Goal: Find specific page/section: Find specific page/section

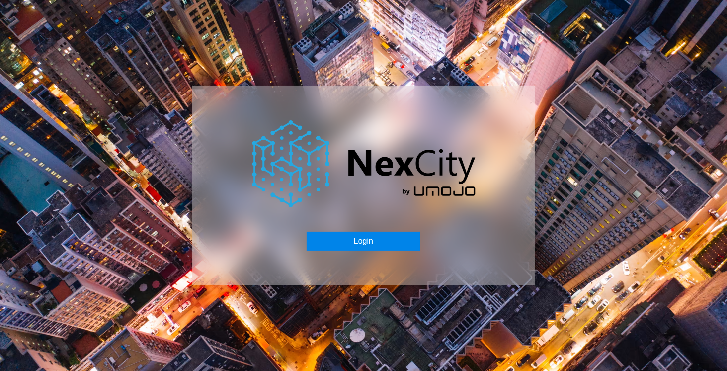
click at [379, 238] on button "Login" at bounding box center [364, 241] width 114 height 19
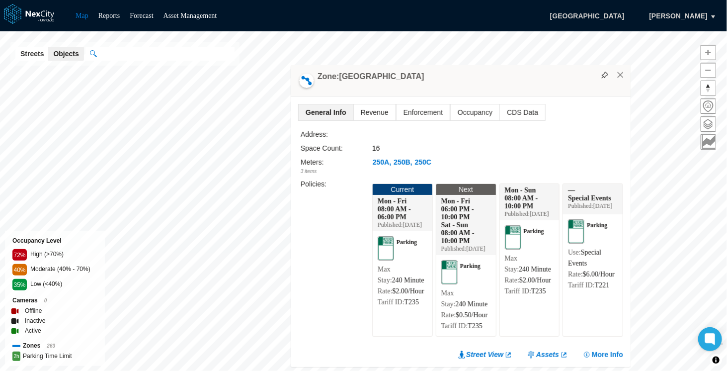
click at [370, 104] on span "Revenue" at bounding box center [375, 112] width 42 height 16
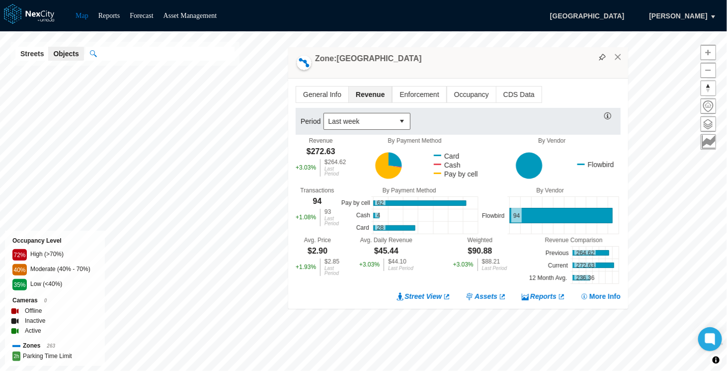
drag, startPoint x: 487, startPoint y: 119, endPoint x: 484, endPoint y: 62, distance: 57.7
click at [484, 62] on div "Zone: [GEOGRAPHIC_DATA]" at bounding box center [458, 62] width 340 height 31
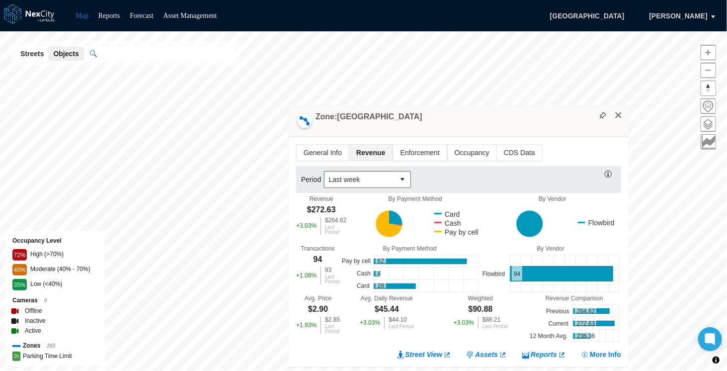
click at [620, 116] on button "×" at bounding box center [618, 115] width 9 height 9
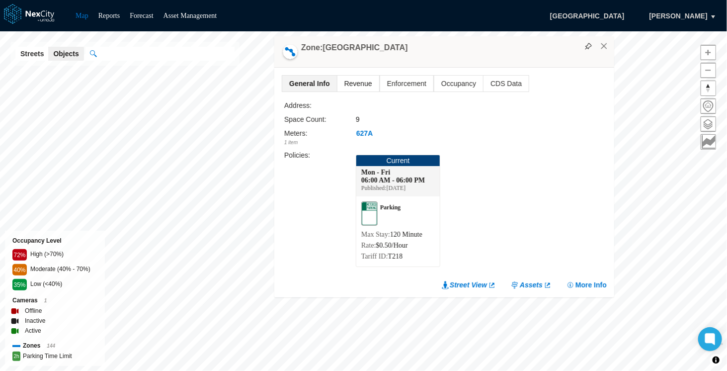
click at [359, 85] on span "Revenue" at bounding box center [358, 84] width 42 height 16
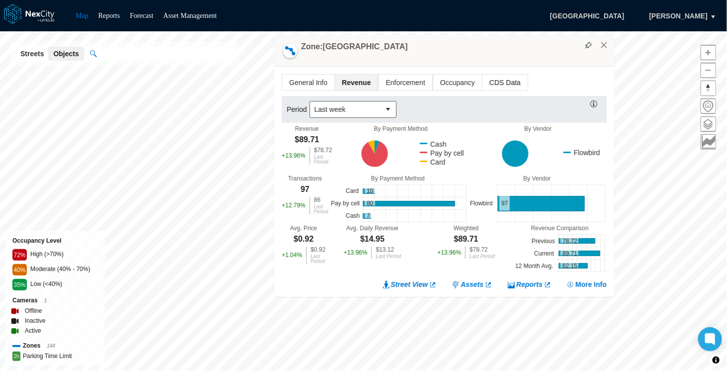
click at [490, 83] on span "CDS Data" at bounding box center [505, 83] width 45 height 16
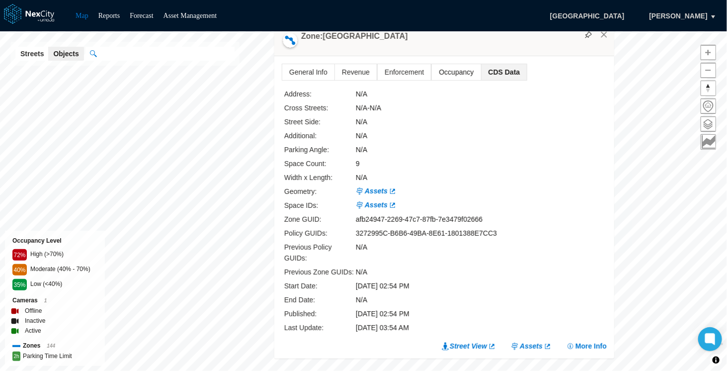
click at [448, 79] on span "Occupancy" at bounding box center [456, 72] width 49 height 16
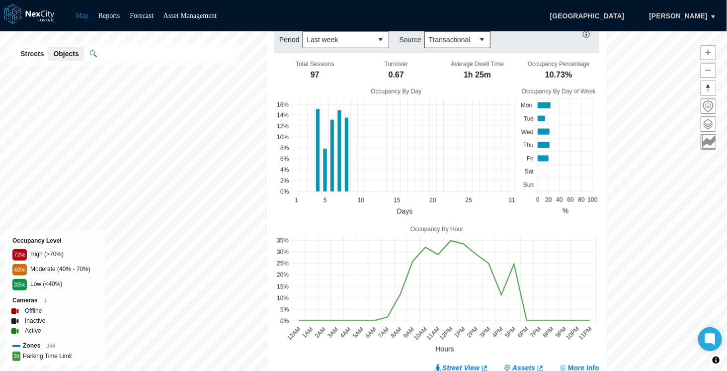
drag, startPoint x: 521, startPoint y: 50, endPoint x: 513, endPoint y: -20, distance: 70.5
click at [513, 0] on html "Map Reports Forecast Asset Management [GEOGRAPHIC_DATA] Holperin, Max Minneapol…" at bounding box center [363, 185] width 727 height 371
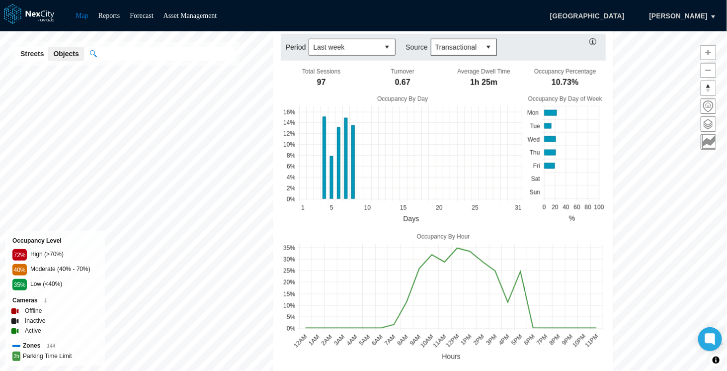
drag, startPoint x: 489, startPoint y: 55, endPoint x: 488, endPoint y: -7, distance: 62.6
click at [488, 0] on html "Map Reports Forecast Asset Management [GEOGRAPHIC_DATA] Holperin, Max Minneapol…" at bounding box center [363, 185] width 727 height 371
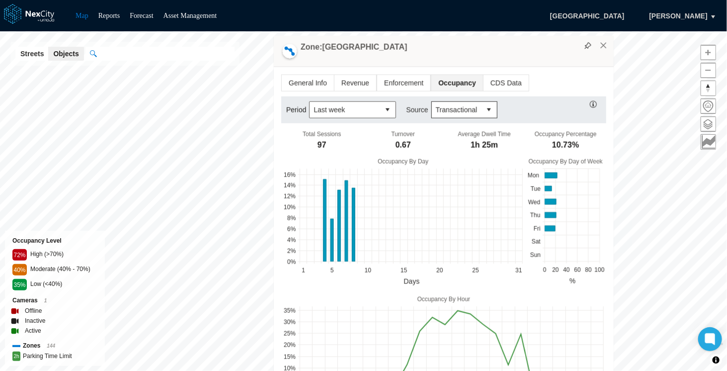
drag, startPoint x: 501, startPoint y: 319, endPoint x: 507, endPoint y: 243, distance: 76.2
click at [507, 243] on div "Total Sessions 97 Turnover 0.67 Average Dwell Time 1h 25m Occupancy Percentage …" at bounding box center [443, 276] width 325 height 302
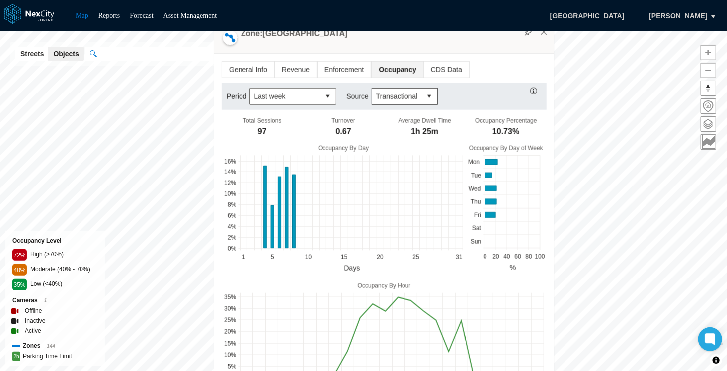
drag, startPoint x: 492, startPoint y: 51, endPoint x: 437, endPoint y: 45, distance: 55.5
click at [437, 45] on div "Zone: [GEOGRAPHIC_DATA]" at bounding box center [384, 37] width 340 height 31
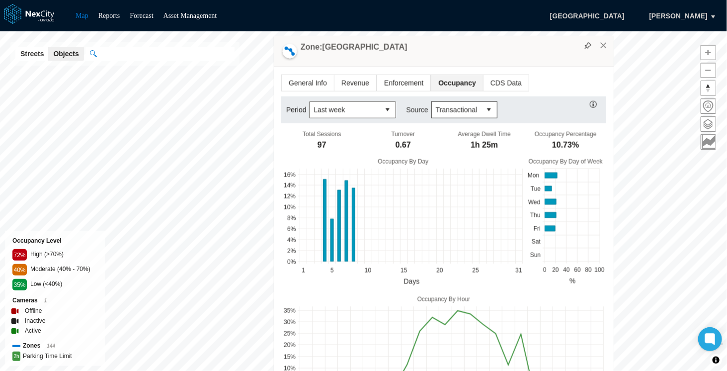
click at [401, 85] on span "Enforcement" at bounding box center [403, 83] width 53 height 16
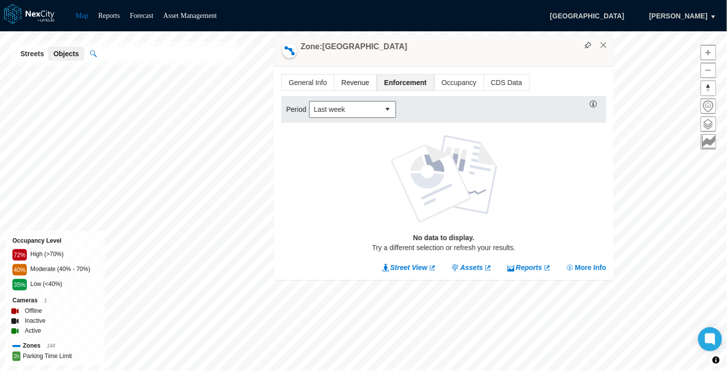
click at [342, 84] on span "Revenue" at bounding box center [355, 83] width 42 height 16
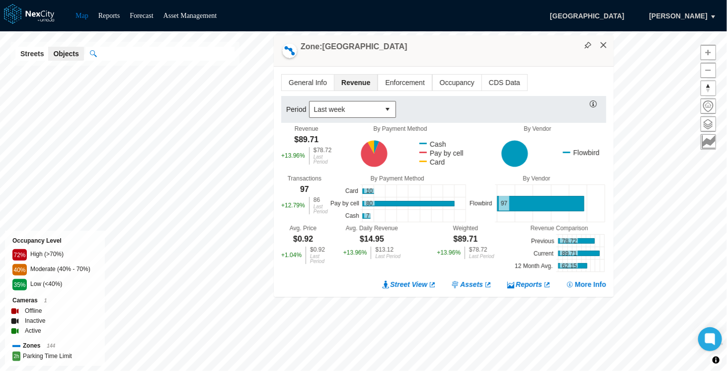
click at [603, 48] on button "×" at bounding box center [603, 45] width 9 height 9
